Goal: Information Seeking & Learning: Check status

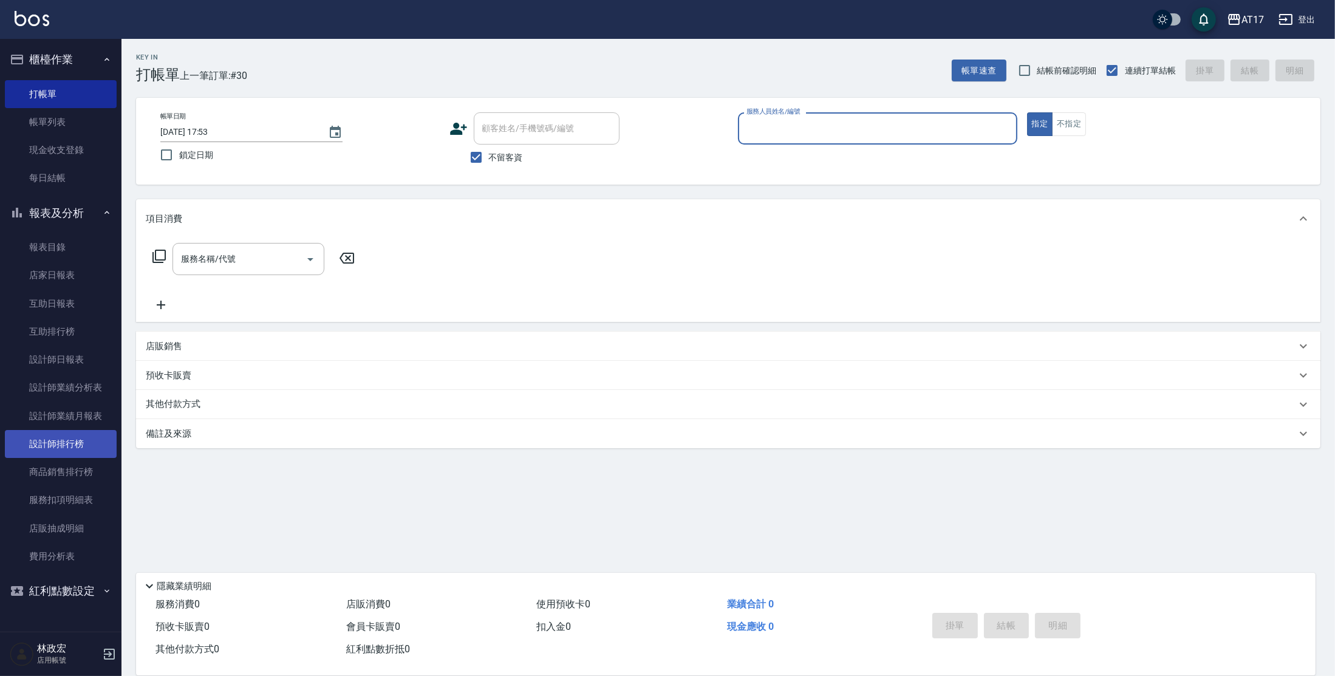
click at [70, 454] on link "設計師排行榜" at bounding box center [61, 444] width 112 height 28
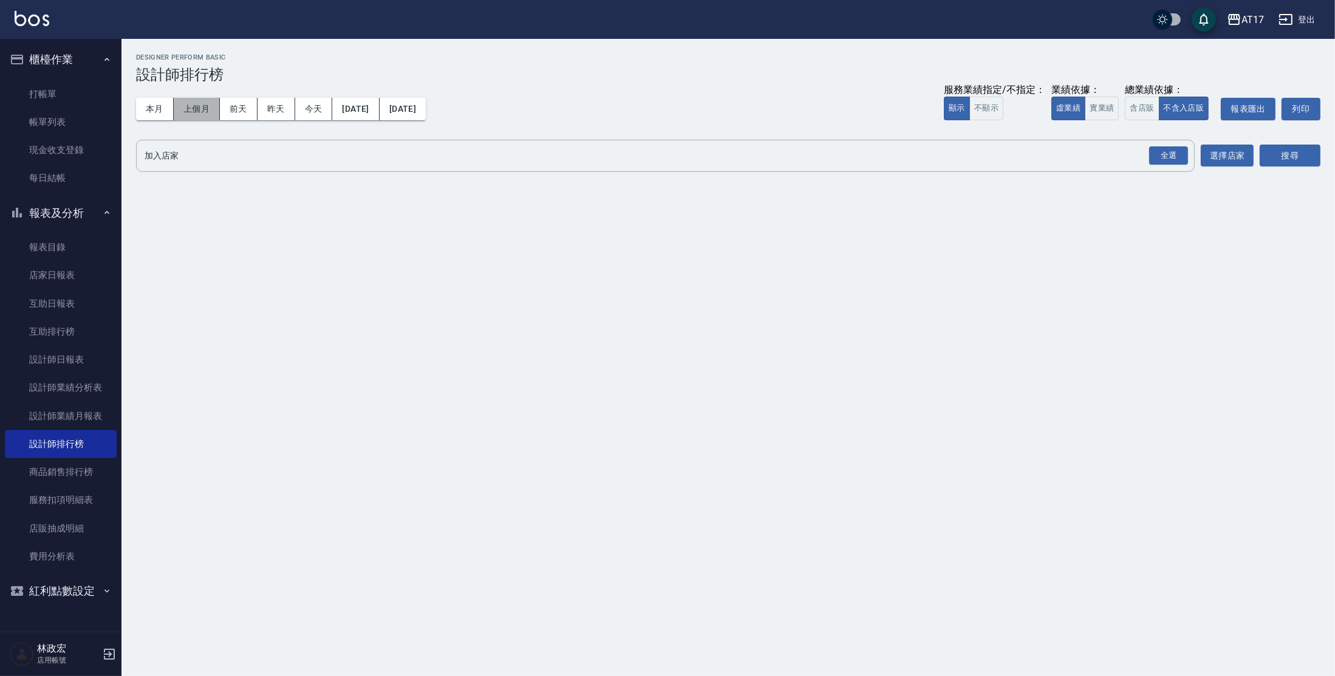
click at [189, 106] on button "上個月" at bounding box center [197, 109] width 46 height 22
click at [1172, 160] on div "全選" at bounding box center [1168, 155] width 39 height 19
click at [1291, 165] on button "搜尋" at bounding box center [1290, 156] width 61 height 22
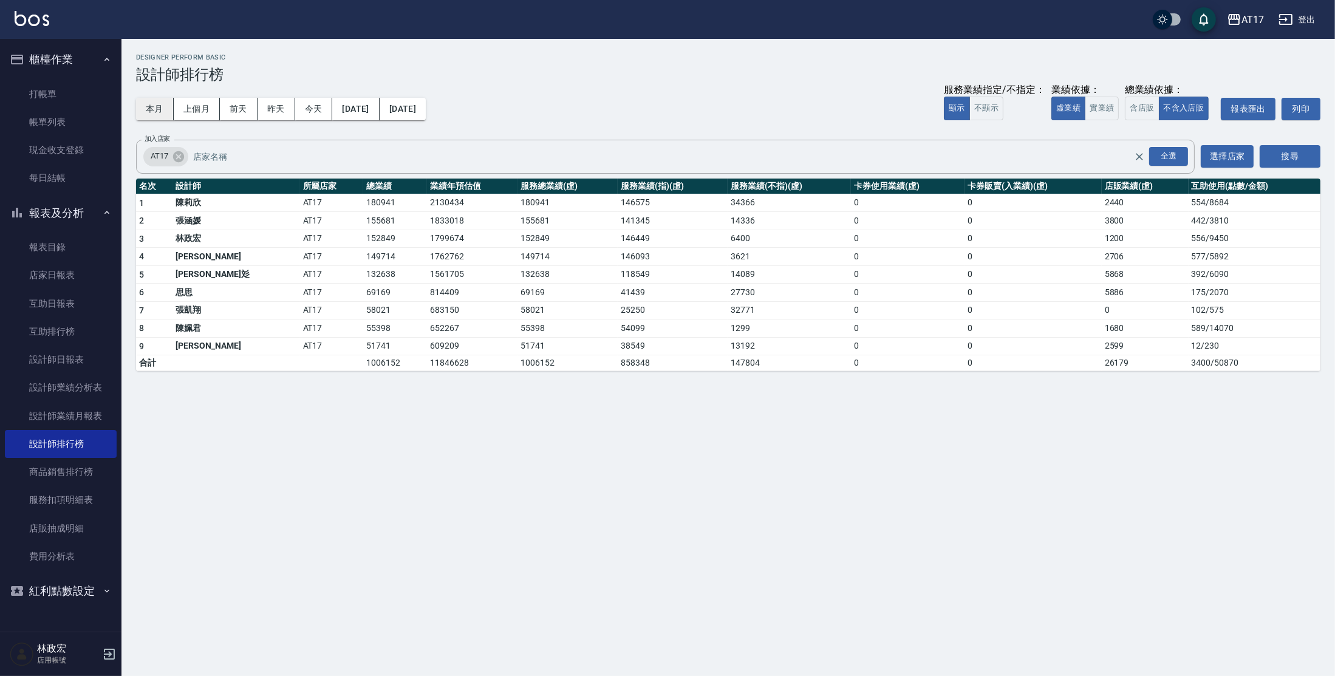
click at [157, 109] on button "本月" at bounding box center [155, 109] width 38 height 22
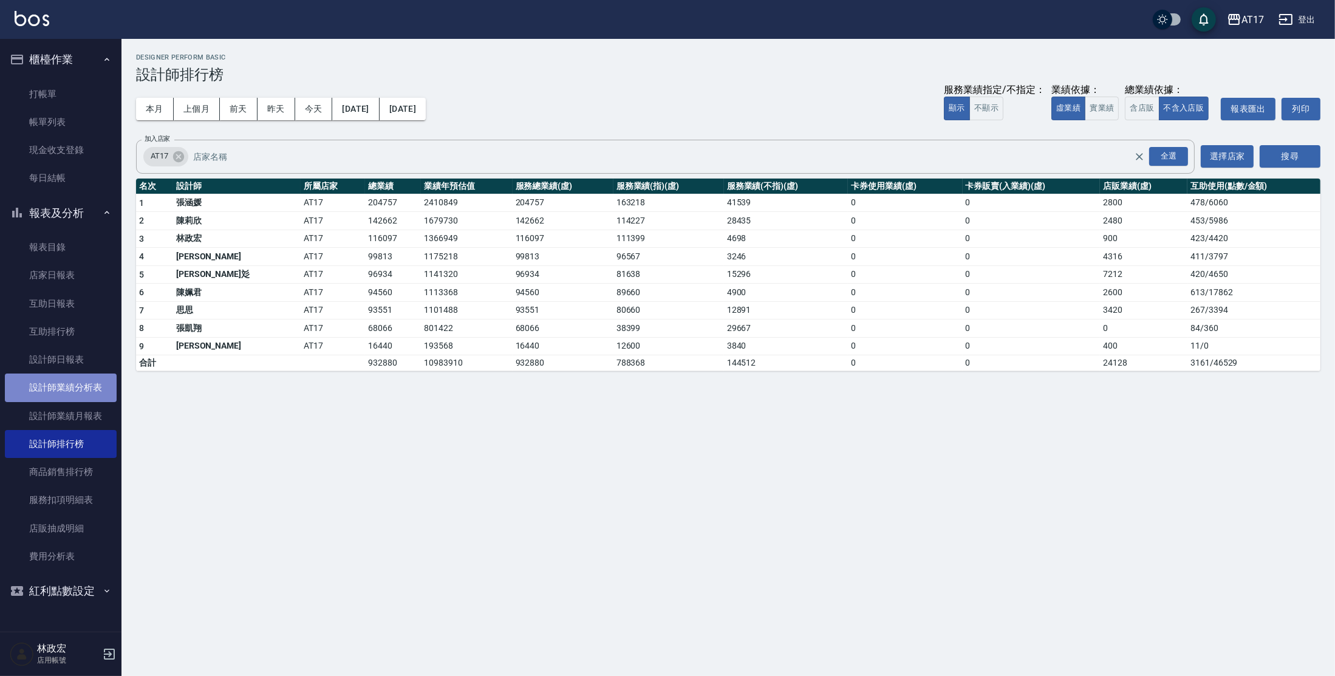
click at [75, 398] on link "設計師業績分析表" at bounding box center [61, 388] width 112 height 28
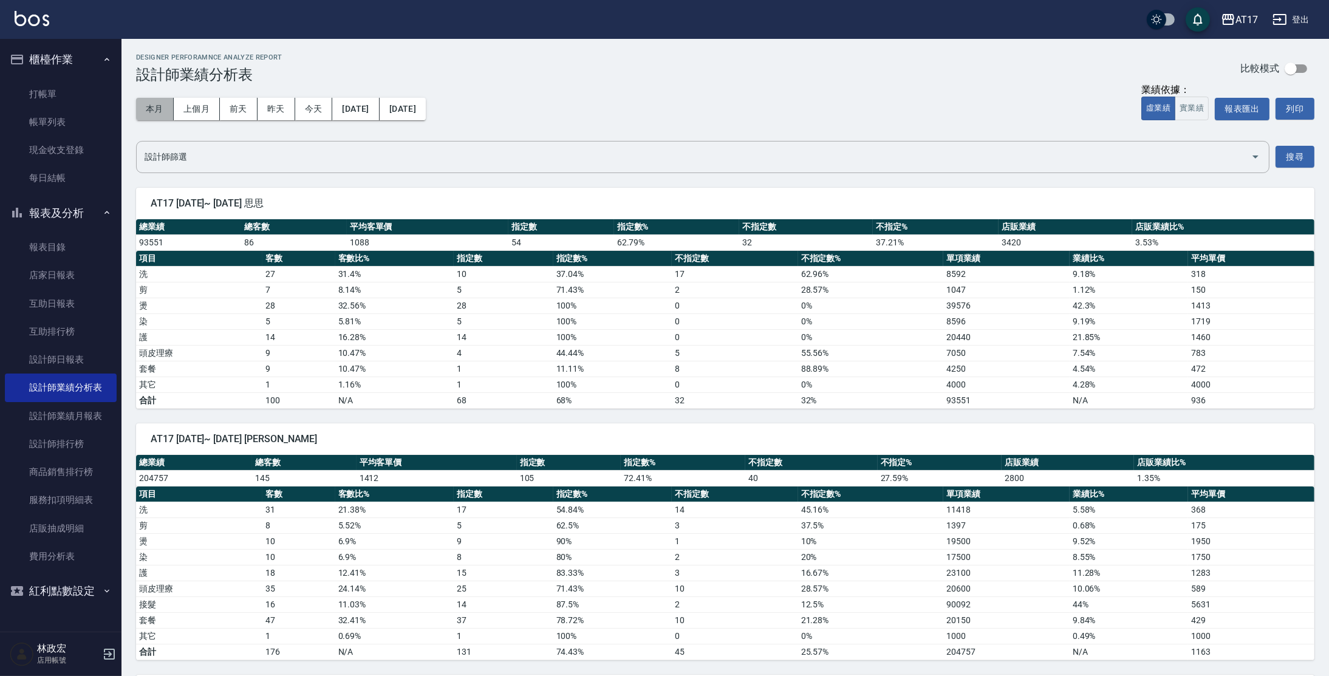
click at [155, 105] on button "本月" at bounding box center [155, 109] width 38 height 22
